Goal: Information Seeking & Learning: Learn about a topic

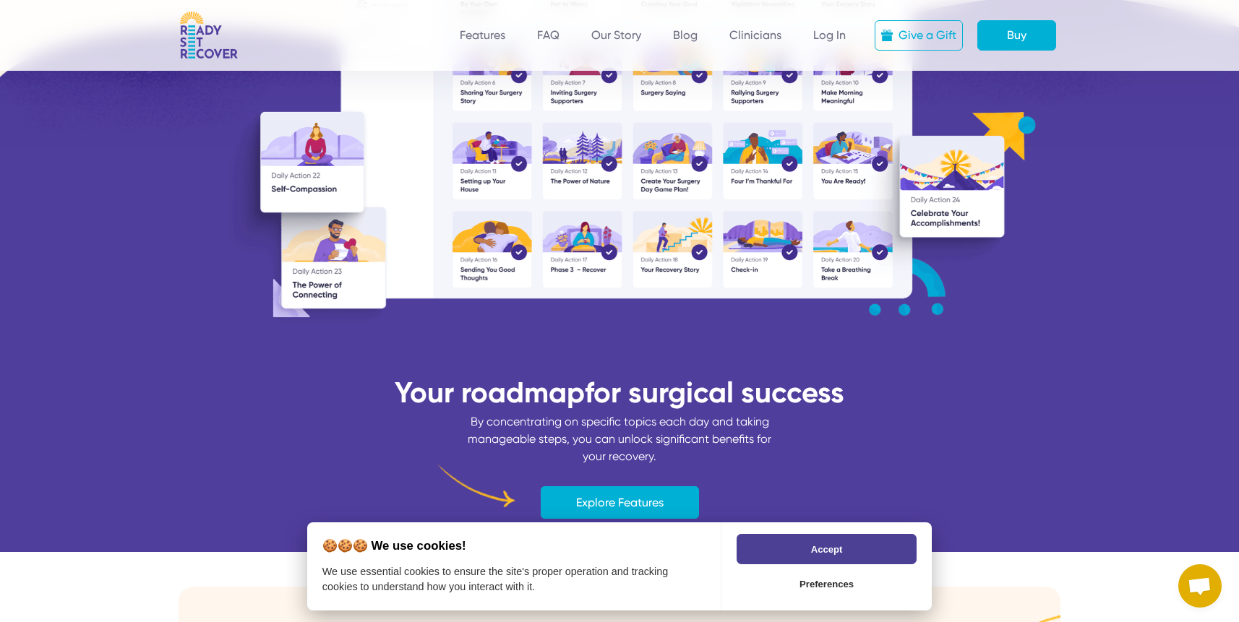
scroll to position [718, 0]
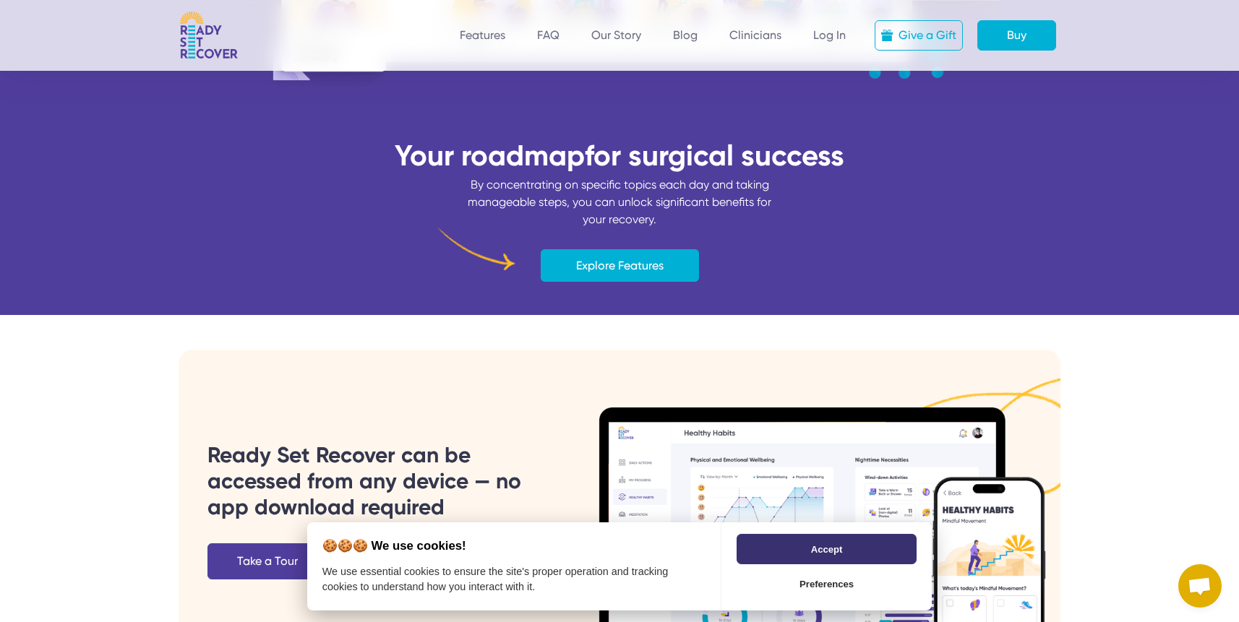
click at [747, 542] on button "Accept" at bounding box center [827, 549] width 180 height 30
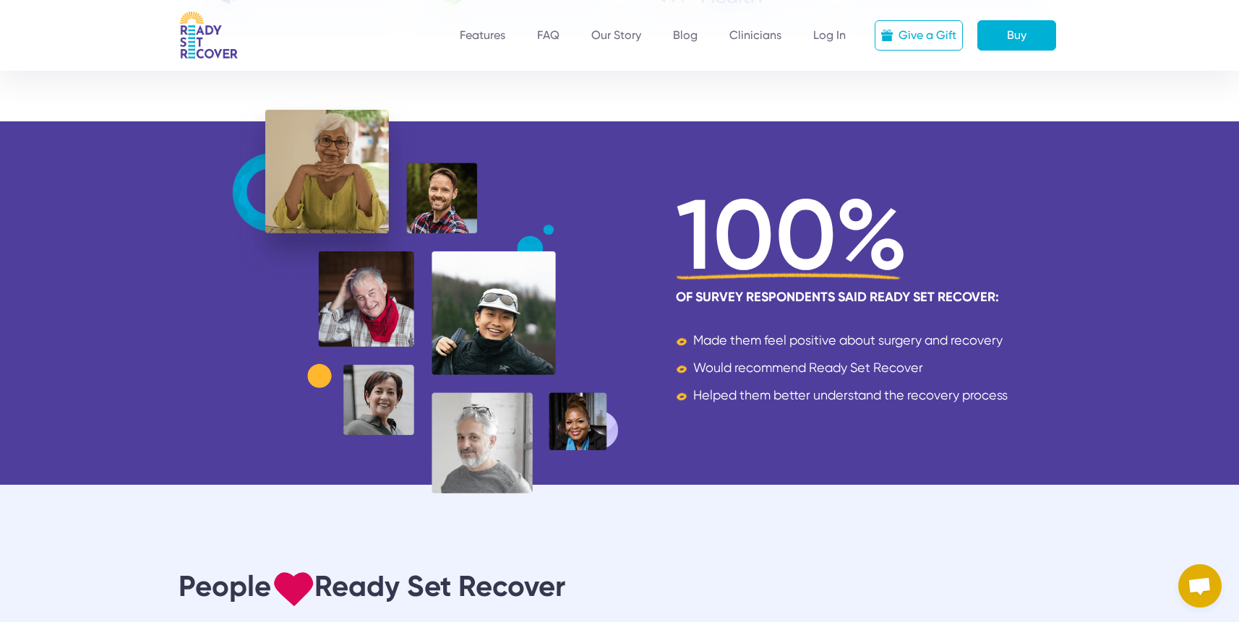
scroll to position [3413, 0]
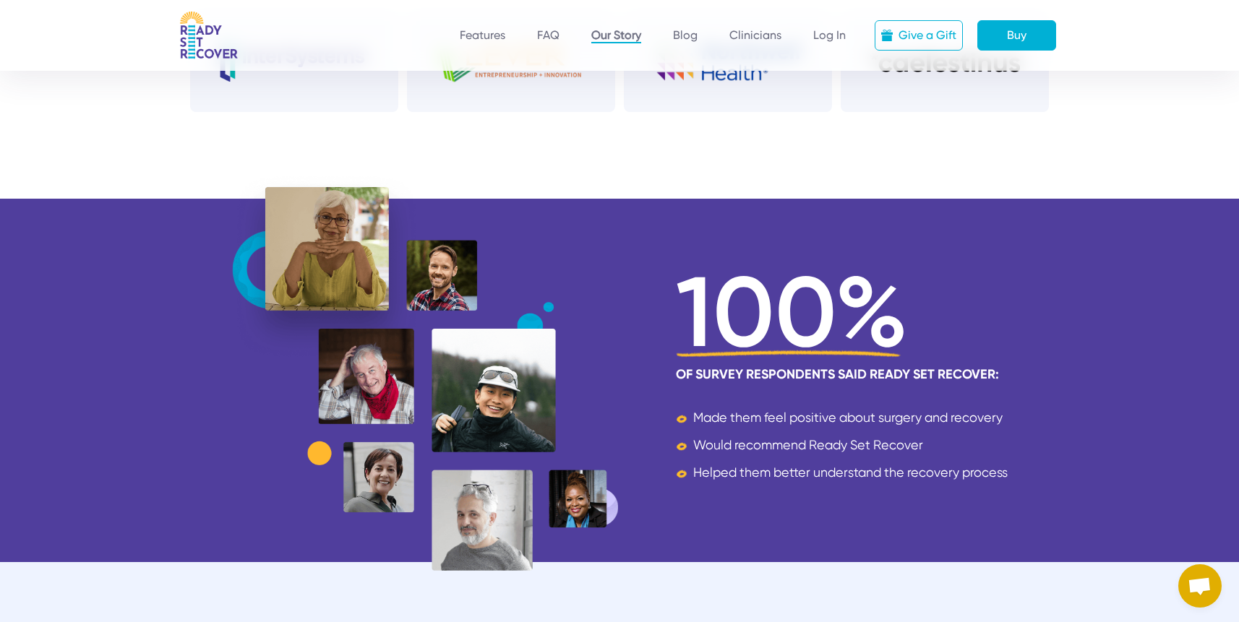
click at [626, 30] on link "Our Story" at bounding box center [616, 35] width 50 height 15
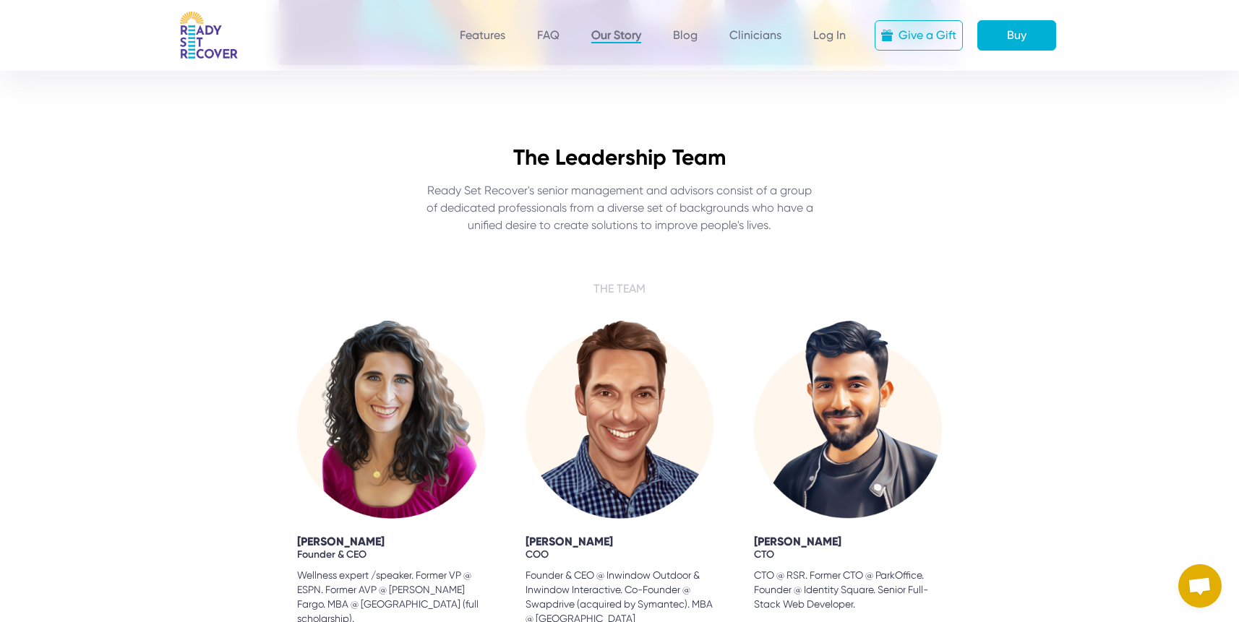
scroll to position [1516, 0]
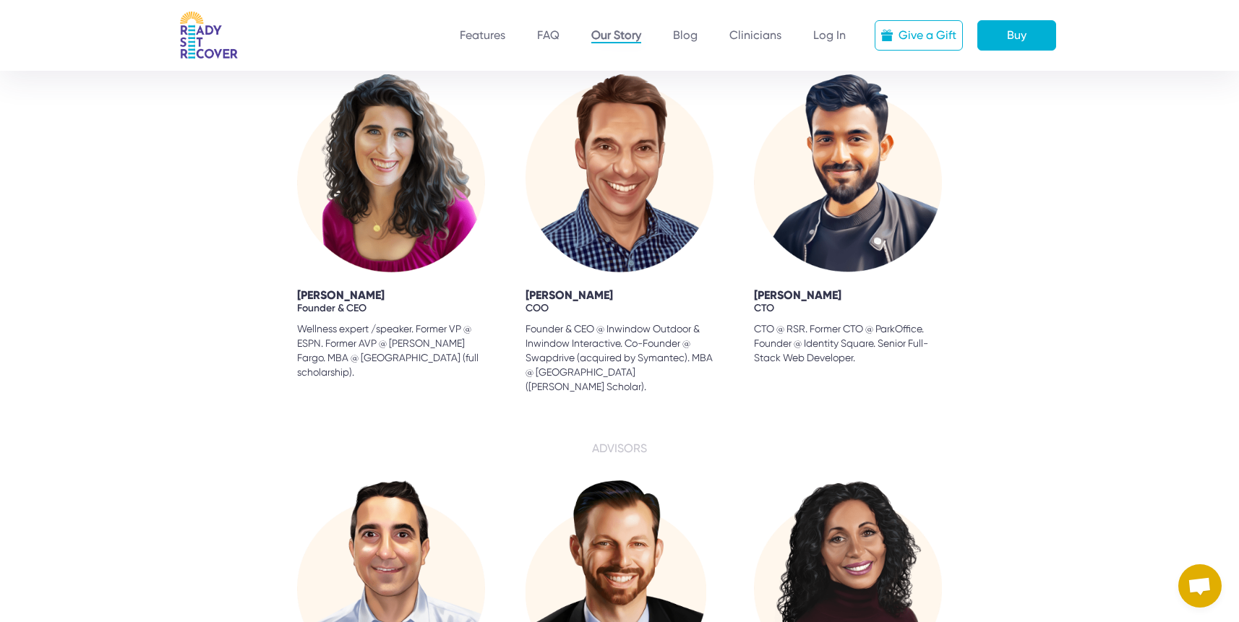
click at [345, 304] on div "[PERSON_NAME]" at bounding box center [391, 295] width 188 height 17
drag, startPoint x: 296, startPoint y: 313, endPoint x: 410, endPoint y: 314, distance: 114.2
click at [410, 314] on div "[PERSON_NAME] Founder & CEO Wellness expert /speaker. Former VP @ ESPN. Former …" at bounding box center [620, 233] width 1216 height 319
copy div "[PERSON_NAME]"
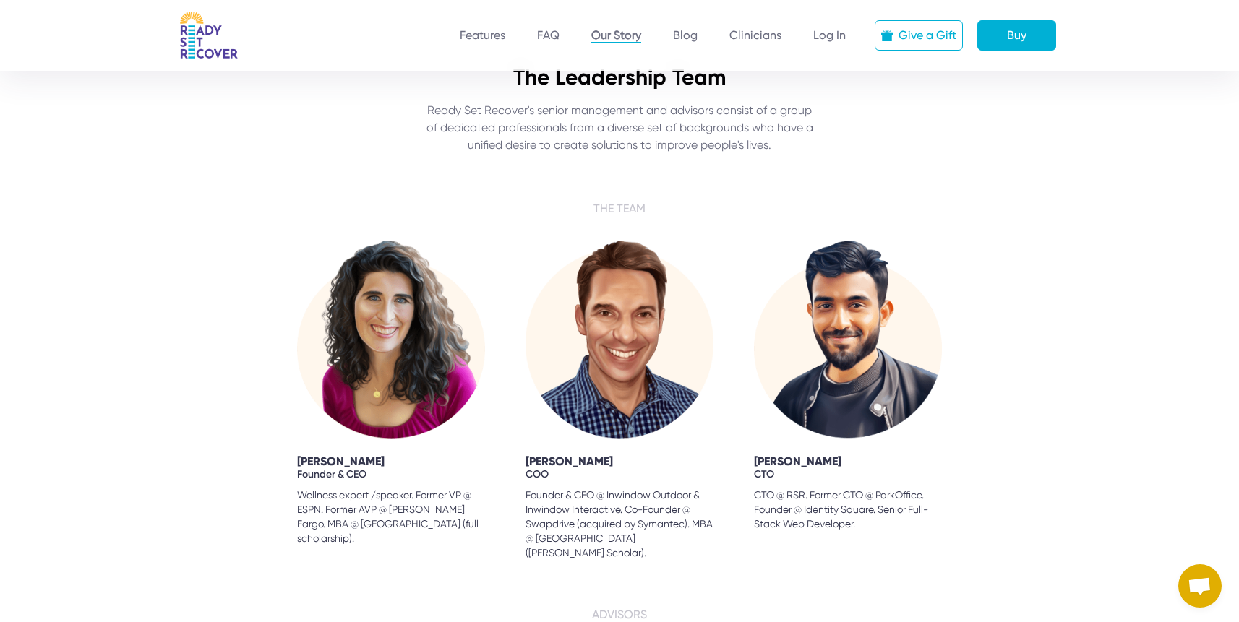
scroll to position [1352, 0]
